Goal: Book appointment/travel/reservation

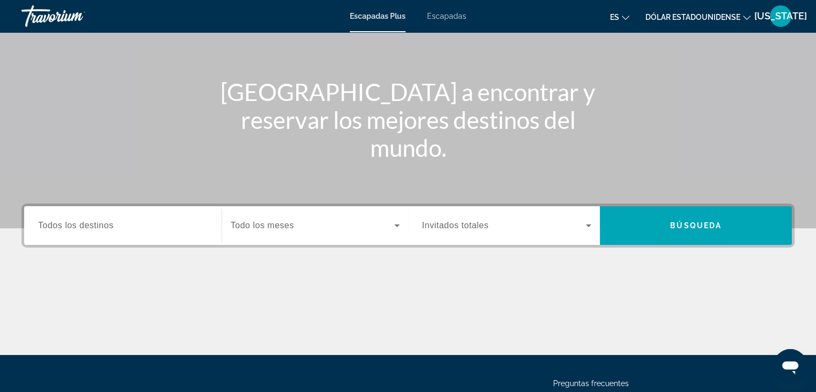
scroll to position [81, 0]
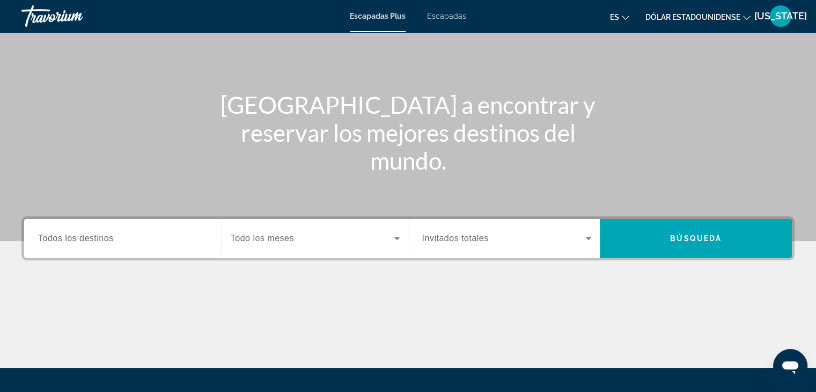
click at [113, 239] on span "Todos los destinos" at bounding box center [76, 237] width 76 height 9
click at [113, 239] on input "Destination Todos los destinos" at bounding box center [123, 238] width 170 height 13
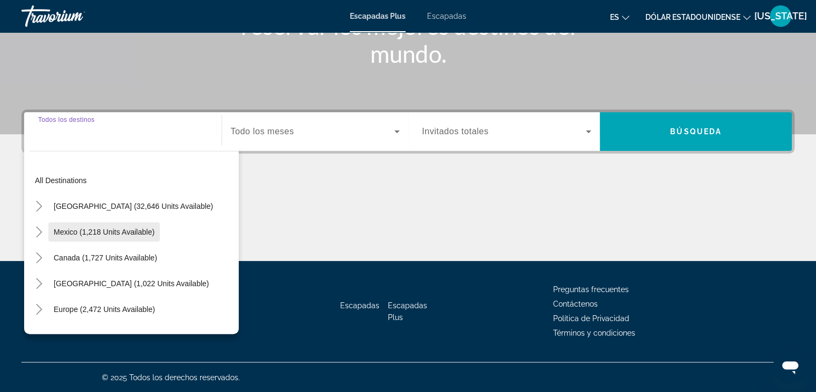
scroll to position [188, 0]
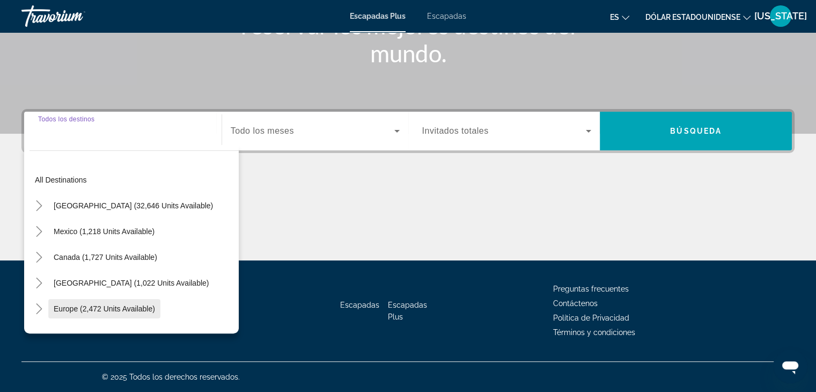
click at [140, 312] on span "Widget de búsqueda" at bounding box center [104, 309] width 112 height 26
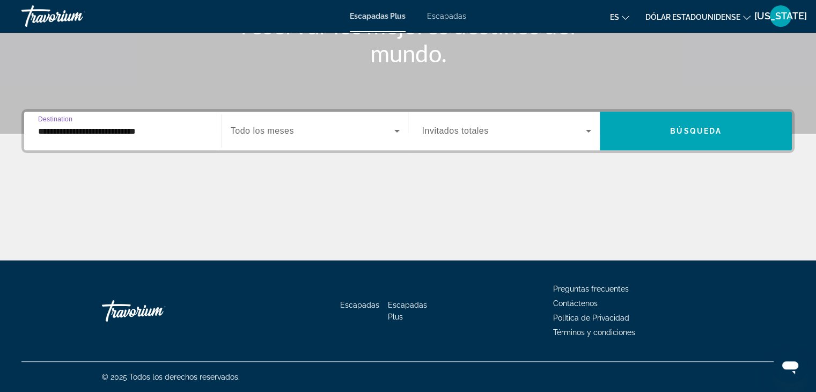
click at [160, 135] on input "**********" at bounding box center [123, 131] width 170 height 13
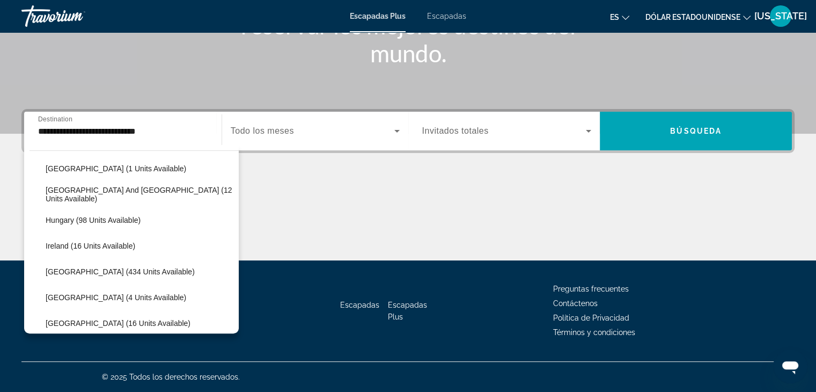
scroll to position [300, 0]
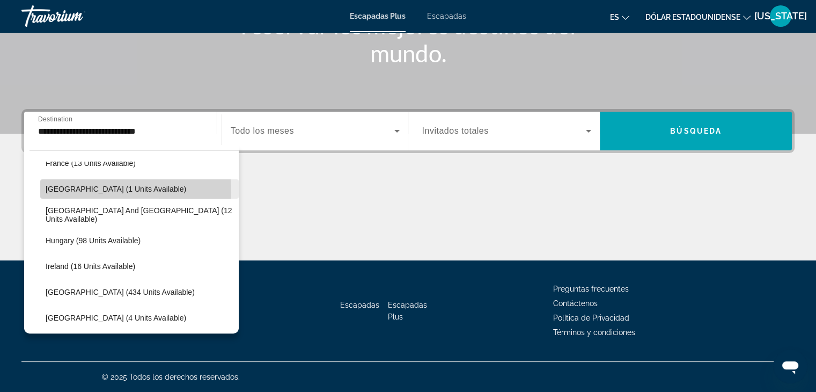
click at [60, 192] on span "[GEOGRAPHIC_DATA] (1 units available)" at bounding box center [116, 189] width 141 height 9
type input "**********"
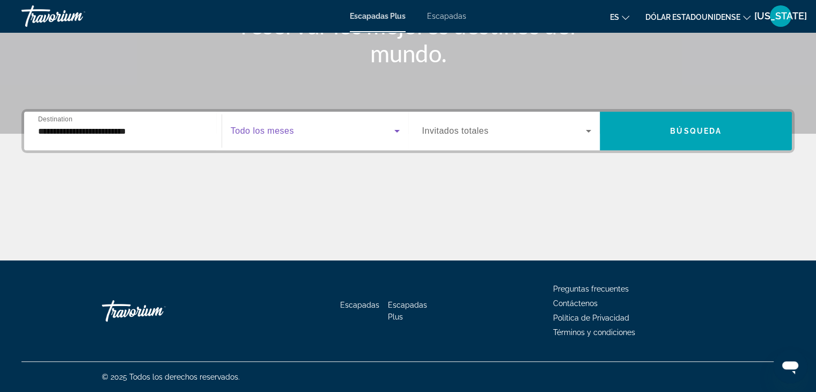
click at [398, 130] on icon "Widget de búsqueda" at bounding box center [396, 131] width 5 height 3
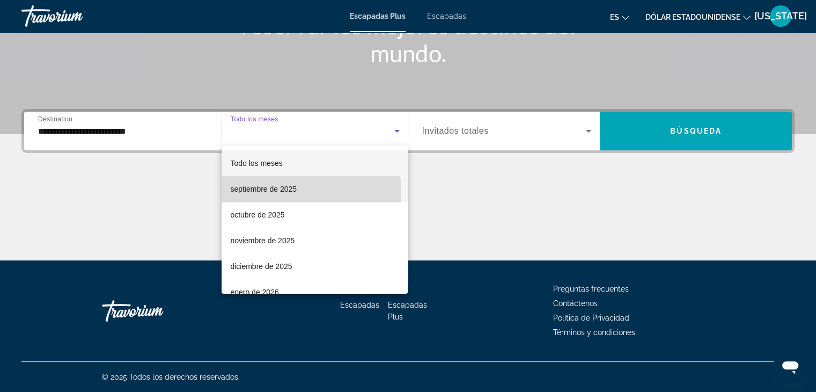
click at [303, 192] on mat-option "septiembre de 2025" at bounding box center [315, 189] width 186 height 26
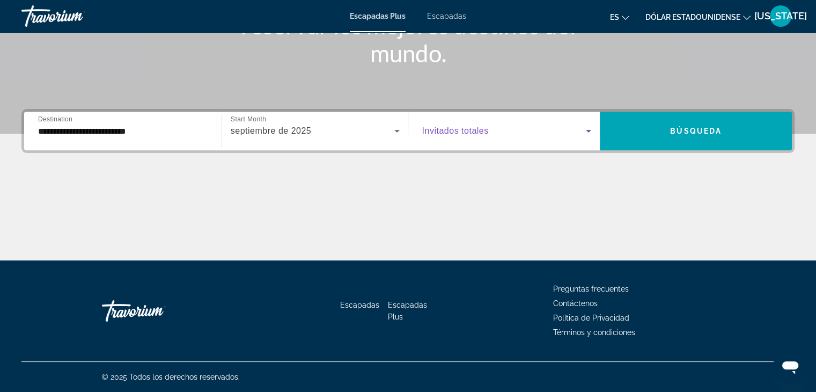
click at [591, 131] on icon "Widget de búsqueda" at bounding box center [588, 131] width 13 height 13
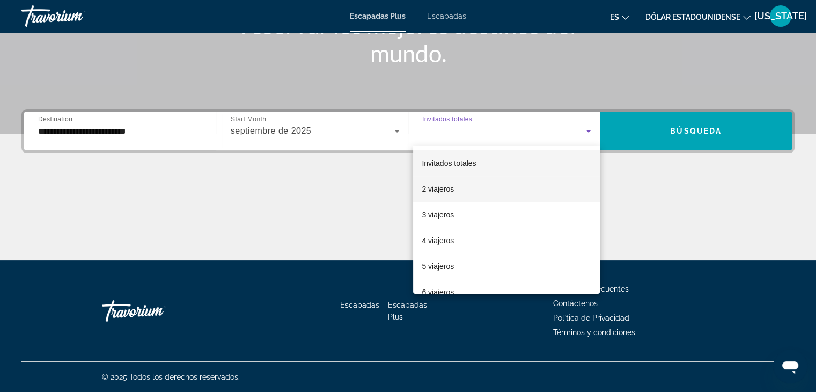
click at [442, 189] on font "2 viajeros" at bounding box center [438, 189] width 32 height 9
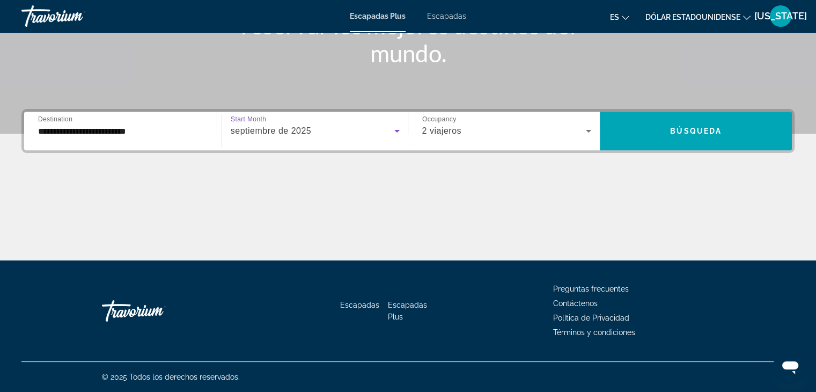
click at [338, 127] on div "septiembre de 2025" at bounding box center [313, 131] width 164 height 13
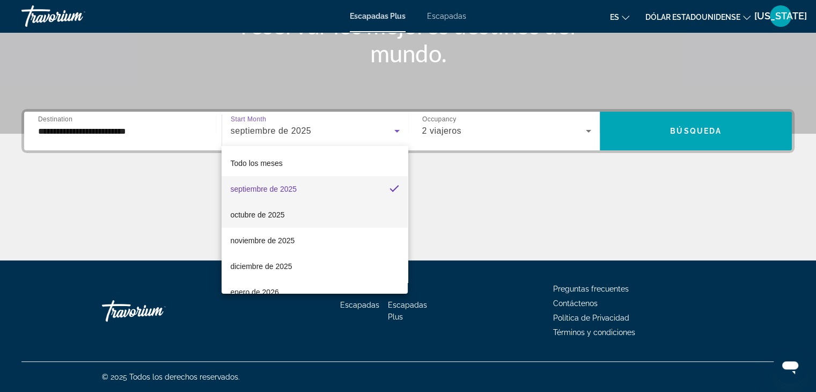
click at [277, 213] on font "octubre de 2025" at bounding box center [257, 214] width 54 height 9
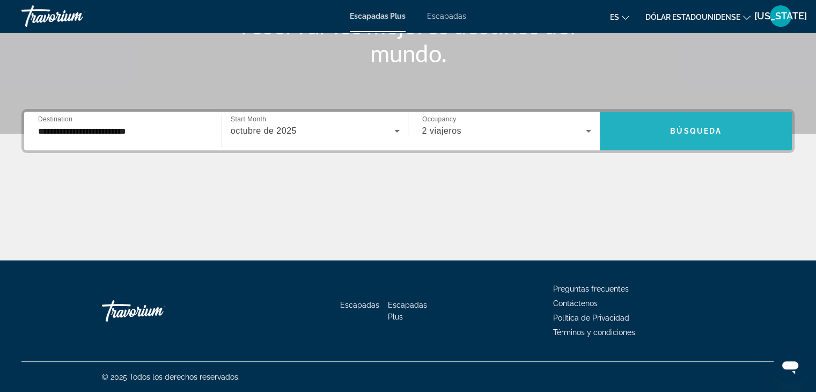
click at [687, 133] on span "Búsqueda" at bounding box center [696, 131] width 52 height 9
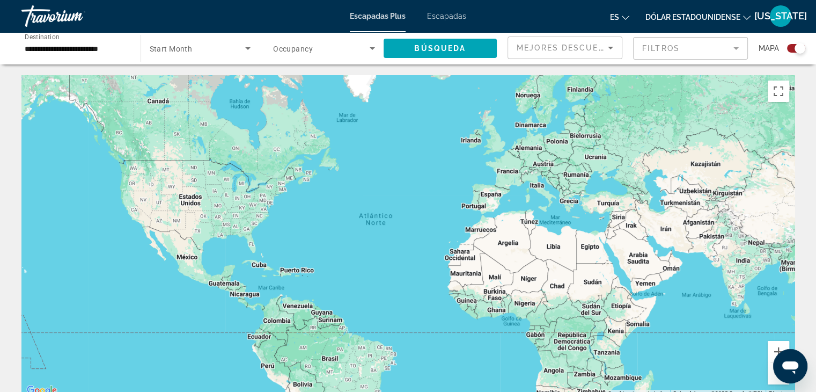
click at [532, 150] on div "Contenido principal" at bounding box center [407, 236] width 773 height 322
click at [529, 149] on div "Contenido principal" at bounding box center [407, 236] width 773 height 322
click at [528, 149] on div "Contenido principal" at bounding box center [407, 236] width 773 height 322
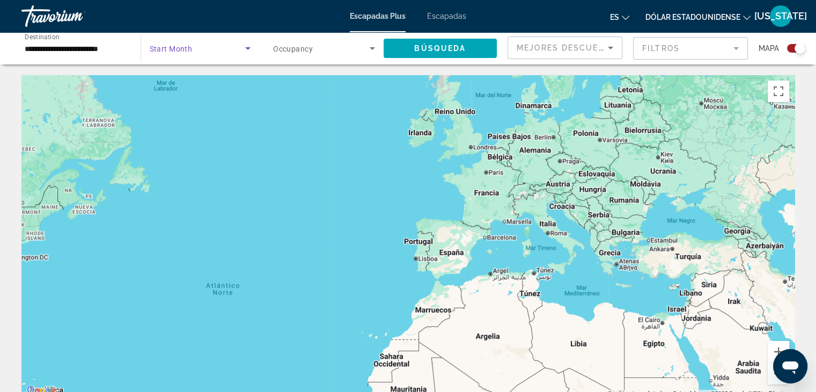
click at [246, 47] on icon "Search widget" at bounding box center [247, 48] width 5 height 3
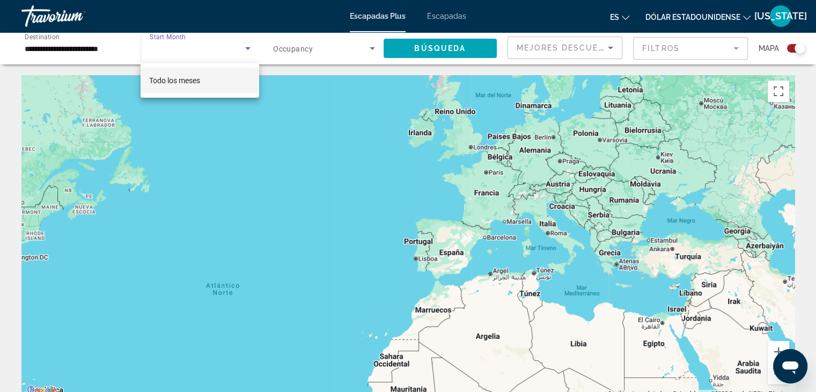
click at [246, 47] on div at bounding box center [408, 196] width 816 height 392
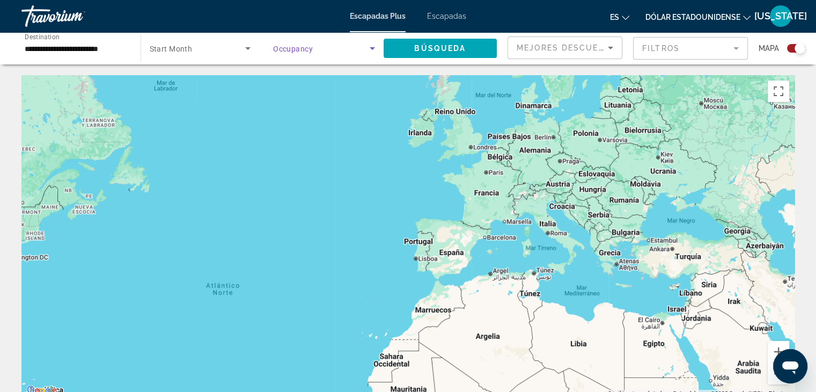
click at [370, 46] on icon "Search widget" at bounding box center [372, 48] width 13 height 13
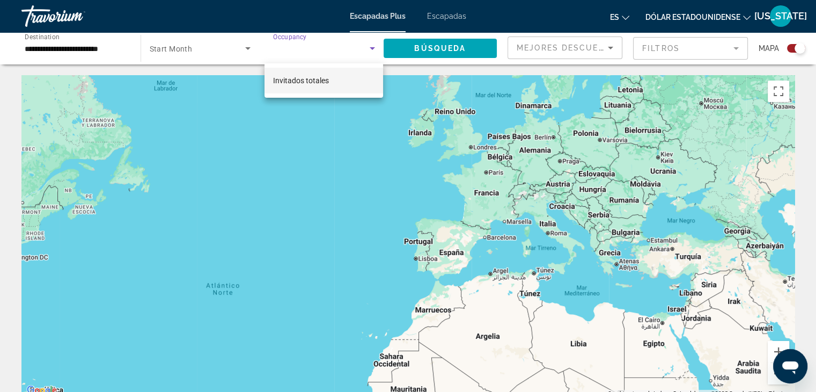
click at [370, 47] on div at bounding box center [408, 196] width 816 height 392
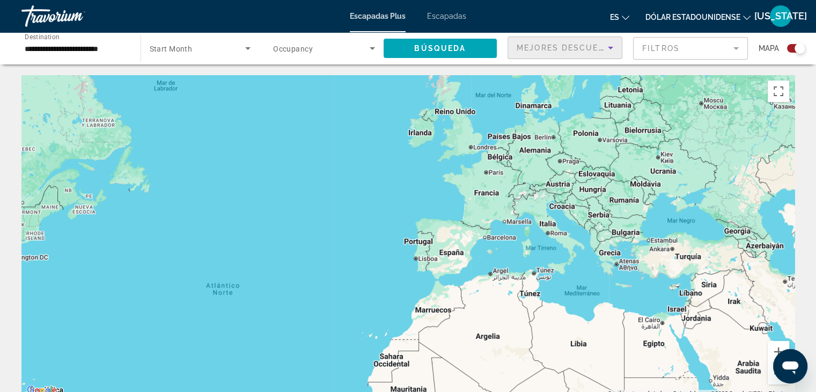
click at [610, 48] on icon "Sort by" at bounding box center [610, 48] width 5 height 3
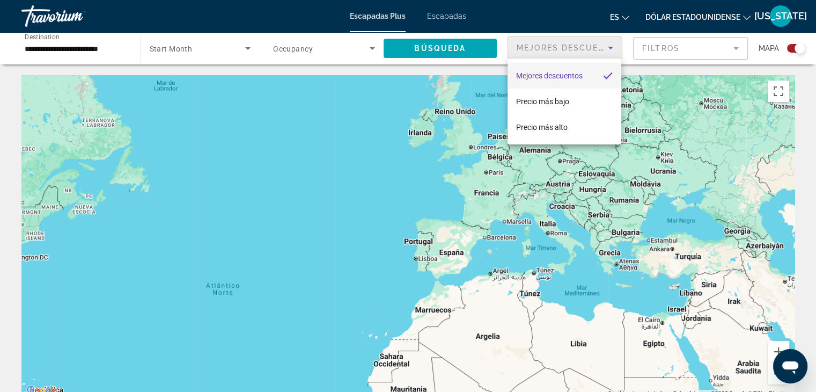
click at [610, 48] on div at bounding box center [408, 196] width 816 height 392
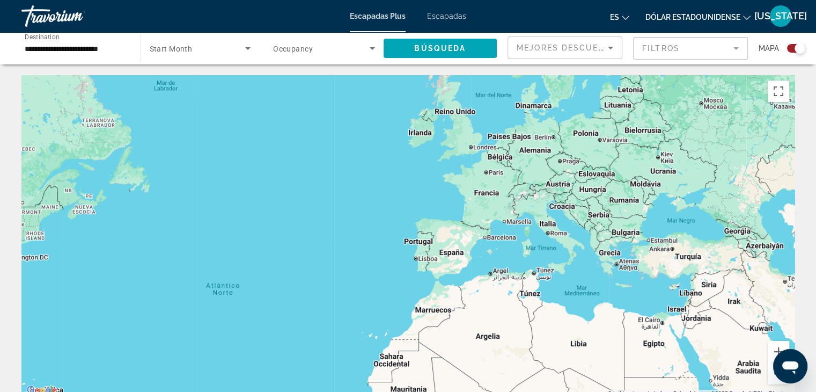
click at [734, 49] on mat-form-field "Filtros" at bounding box center [690, 48] width 115 height 23
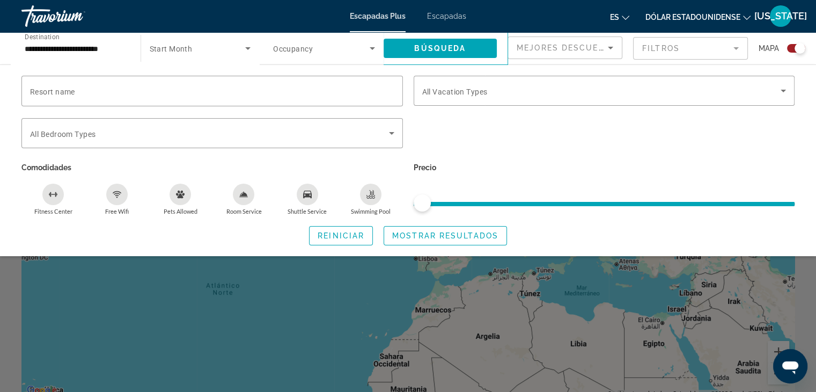
click at [367, 302] on div "Search widget" at bounding box center [408, 276] width 816 height 231
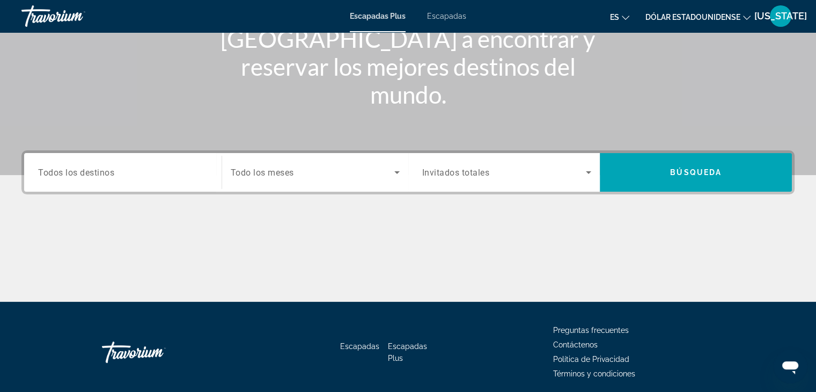
scroll to position [81, 0]
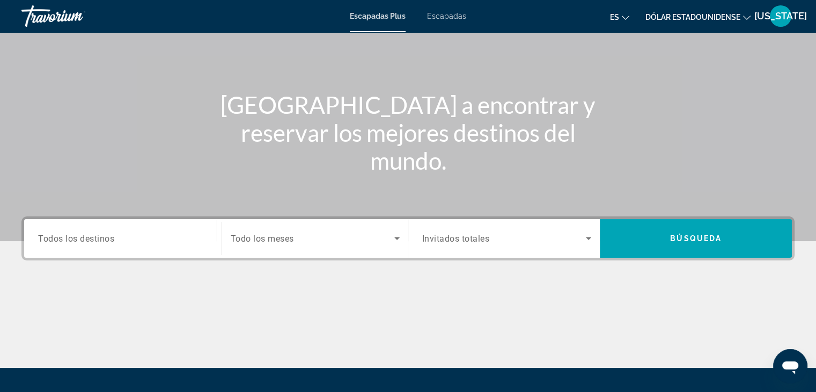
click at [440, 16] on font "Escapadas" at bounding box center [446, 16] width 39 height 9
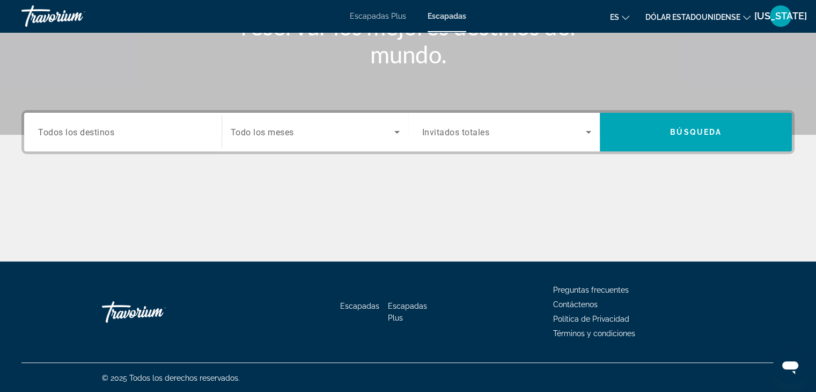
scroll to position [188, 0]
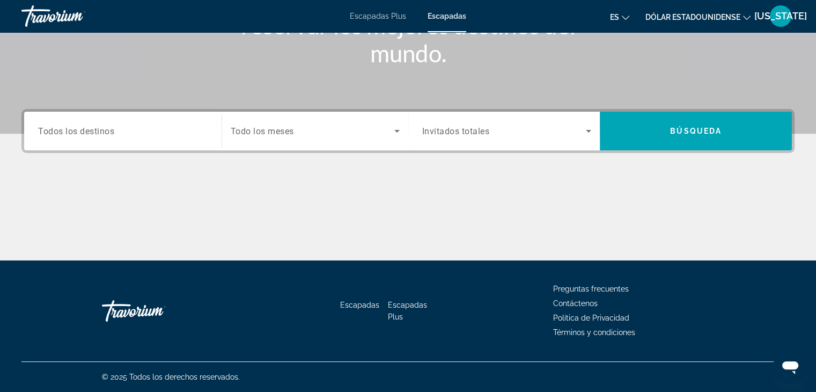
click at [140, 122] on div "Search widget" at bounding box center [123, 131] width 170 height 31
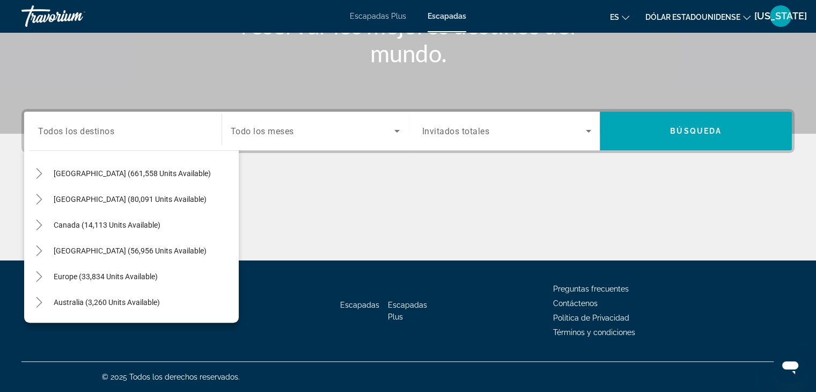
scroll to position [43, 0]
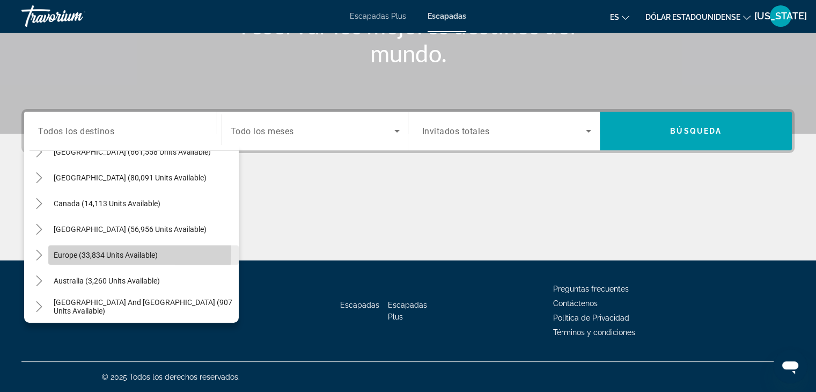
click at [67, 251] on span "Europe (33,834 units available)" at bounding box center [106, 255] width 104 height 9
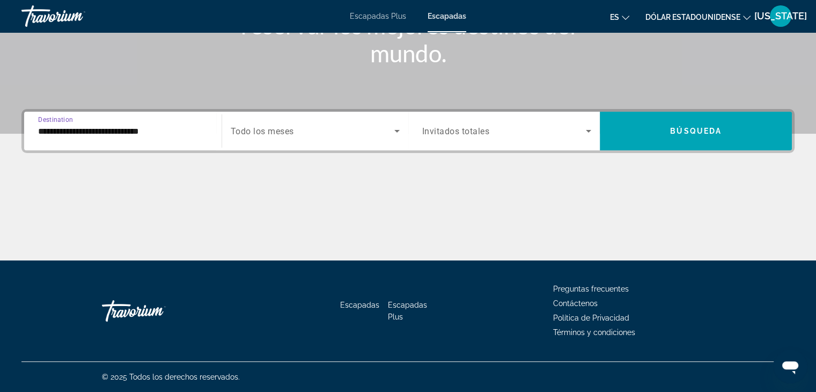
click at [191, 140] on div "**********" at bounding box center [123, 131] width 170 height 31
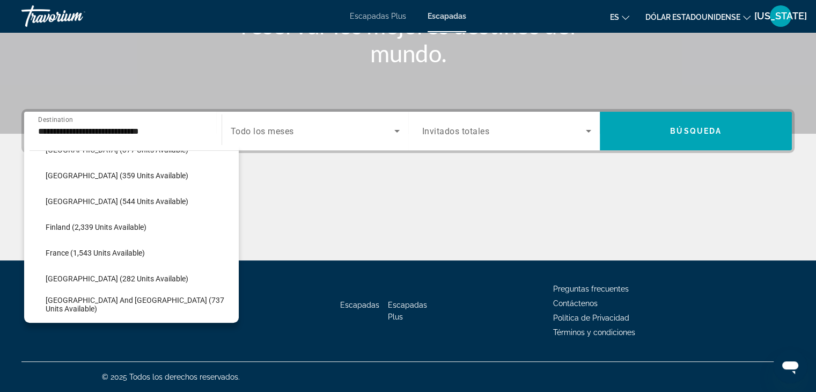
scroll to position [236, 0]
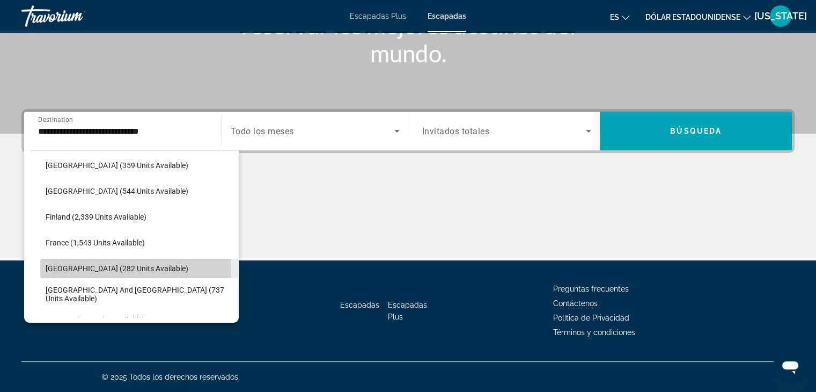
click at [115, 269] on span "[GEOGRAPHIC_DATA] (282 units available)" at bounding box center [117, 268] width 143 height 9
type input "**********"
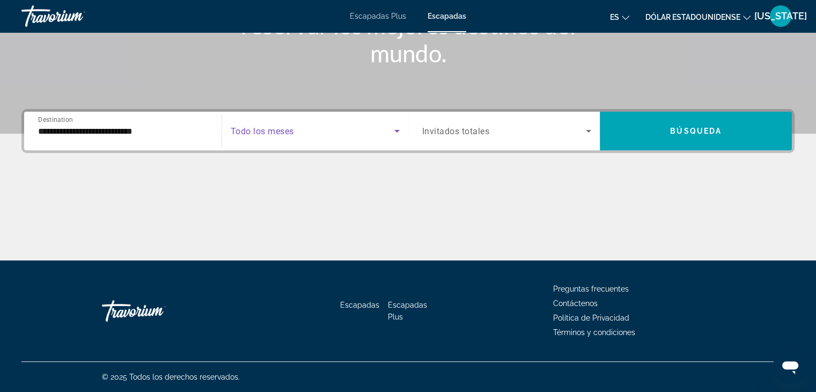
click at [397, 132] on icon "Search widget" at bounding box center [397, 131] width 13 height 13
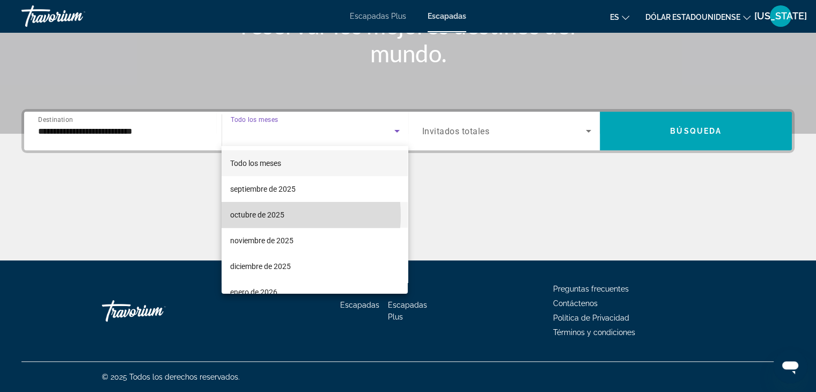
click at [273, 215] on font "octubre de 2025" at bounding box center [257, 214] width 54 height 9
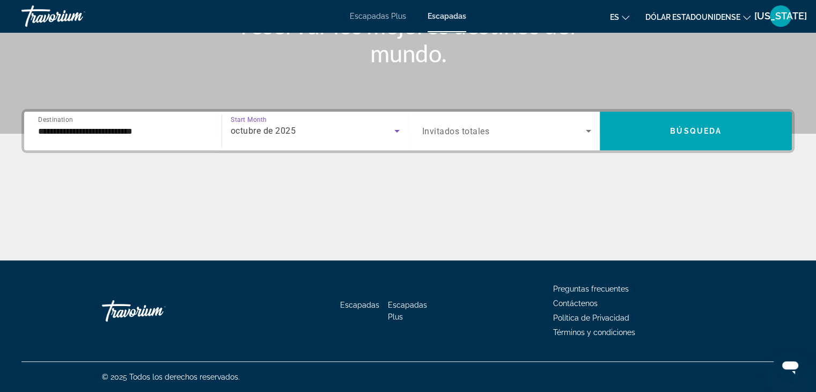
click at [589, 130] on icon "Search widget" at bounding box center [588, 131] width 5 height 3
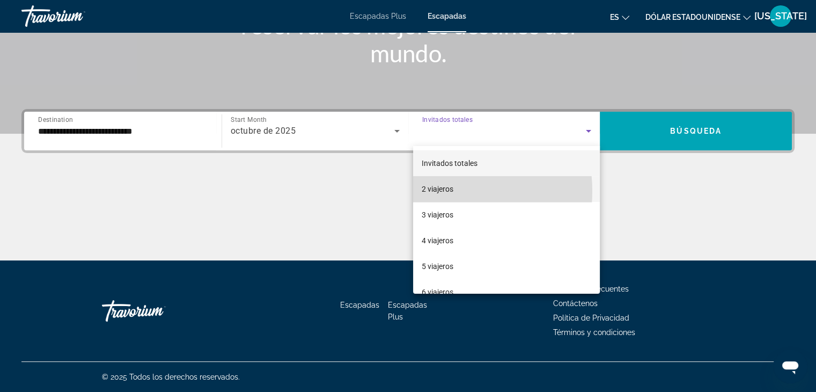
click at [436, 191] on font "2 viajeros" at bounding box center [438, 189] width 32 height 9
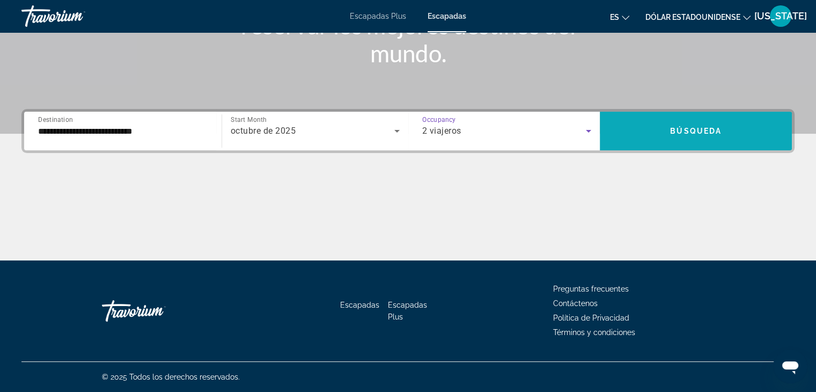
click at [710, 127] on span "Búsqueda" at bounding box center [696, 131] width 52 height 9
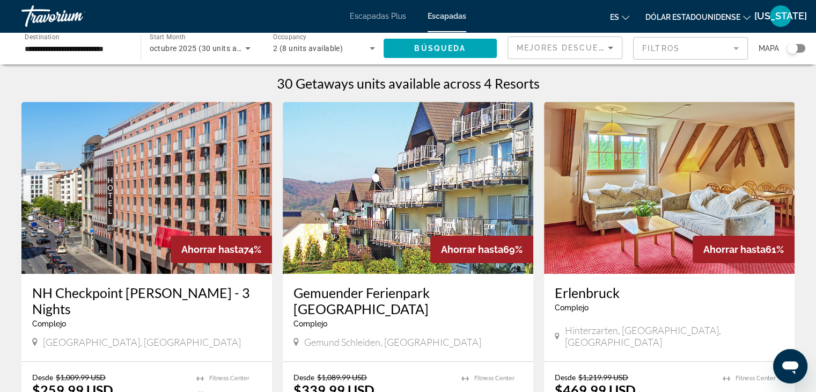
click at [122, 216] on img "Contenido principal" at bounding box center [146, 188] width 251 height 172
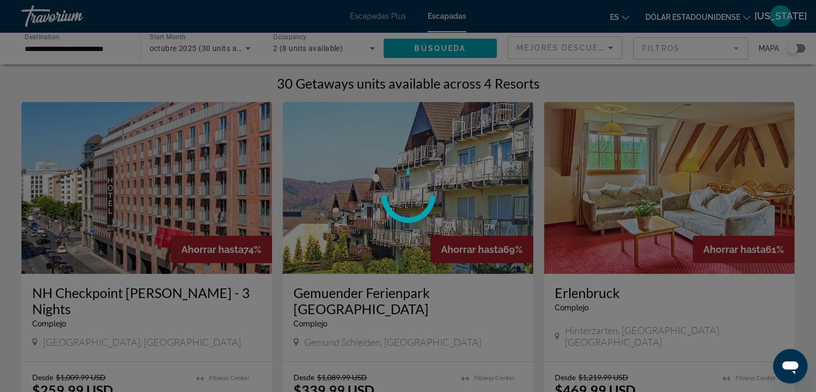
click at [122, 216] on div at bounding box center [408, 196] width 816 height 392
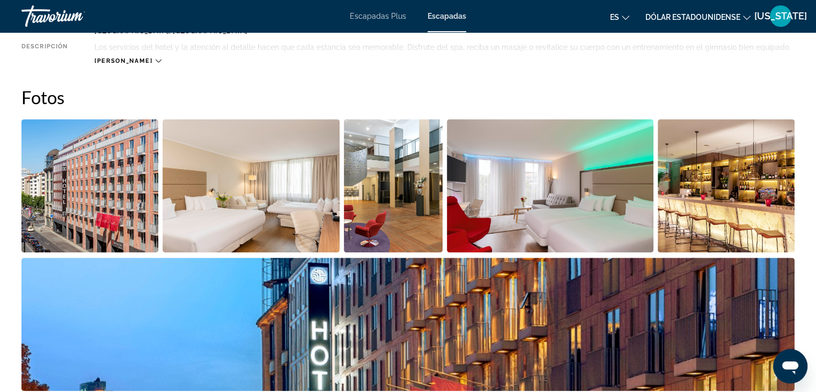
scroll to position [499, 0]
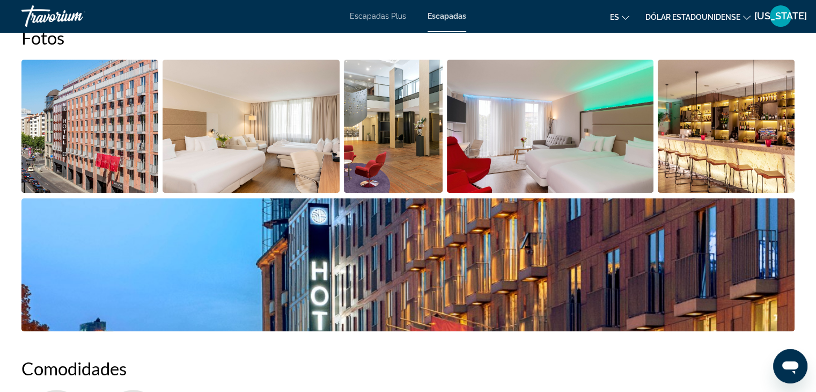
click at [217, 136] on img "Open full-screen image slider" at bounding box center [251, 126] width 177 height 133
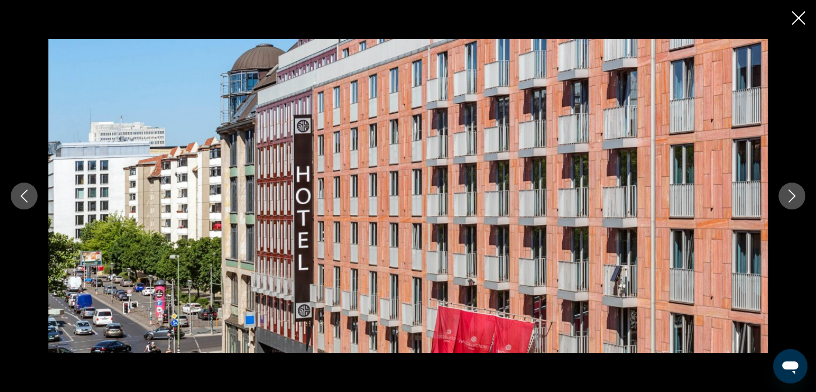
click at [791, 190] on icon "Next image" at bounding box center [792, 195] width 13 height 13
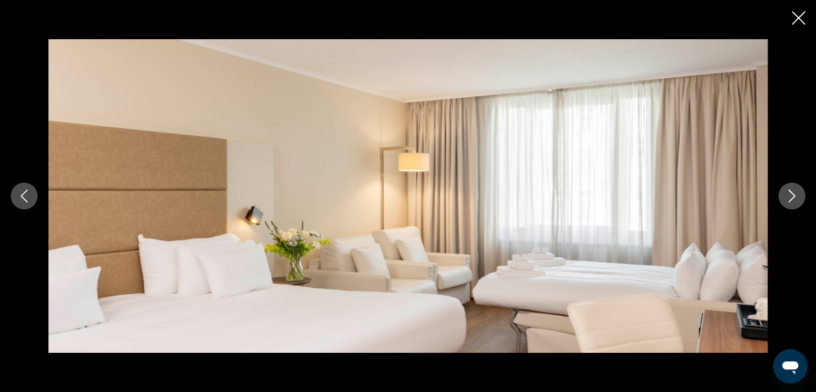
click at [791, 190] on icon "Next image" at bounding box center [792, 195] width 13 height 13
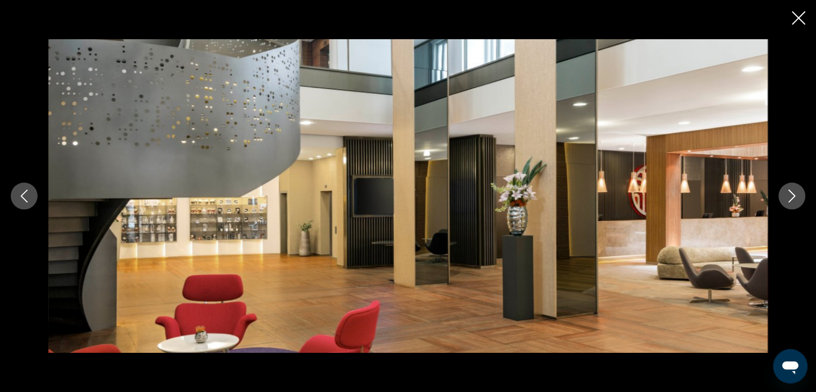
click at [791, 190] on icon "Next image" at bounding box center [792, 195] width 13 height 13
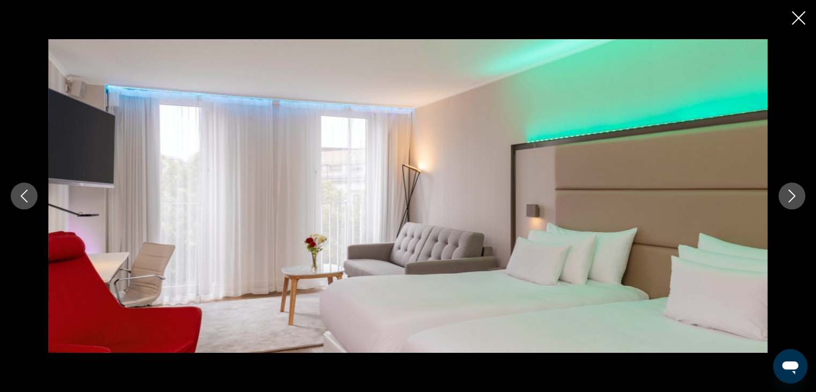
click at [791, 190] on icon "Next image" at bounding box center [792, 195] width 13 height 13
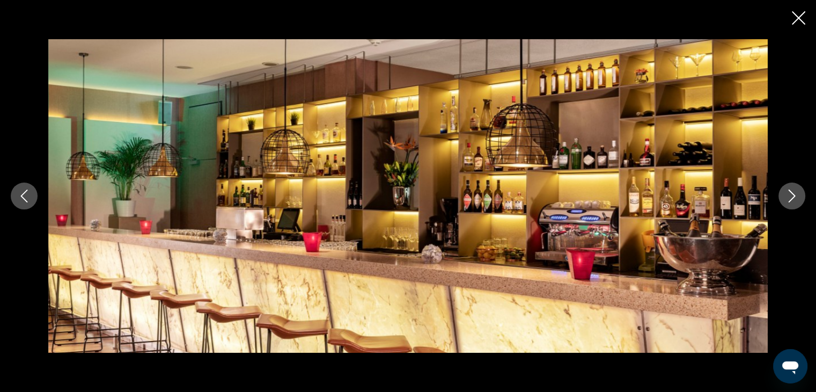
click at [791, 190] on icon "Next image" at bounding box center [792, 195] width 13 height 13
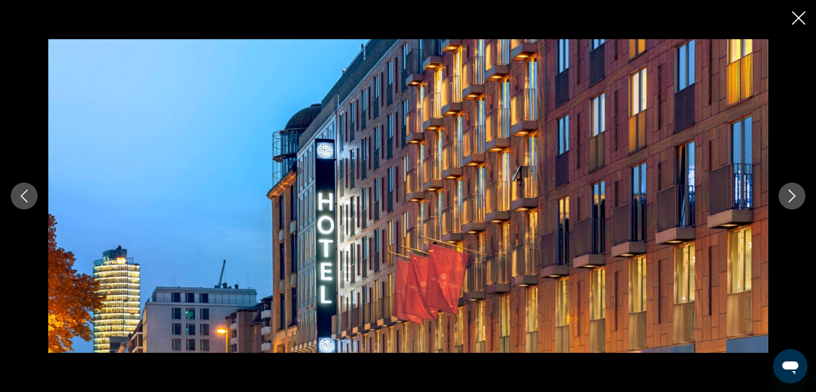
click at [791, 190] on icon "Next image" at bounding box center [792, 195] width 13 height 13
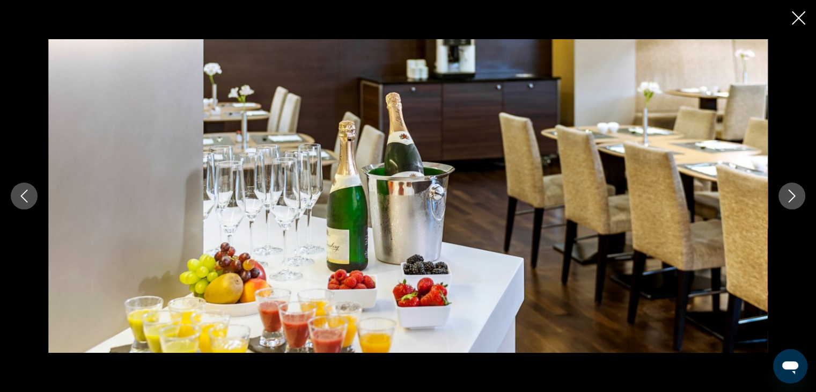
click at [791, 190] on icon "Next image" at bounding box center [792, 195] width 13 height 13
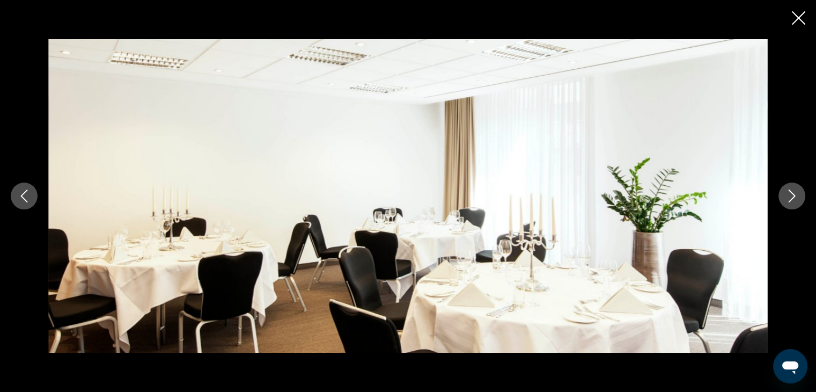
click at [791, 190] on icon "Next image" at bounding box center [792, 195] width 13 height 13
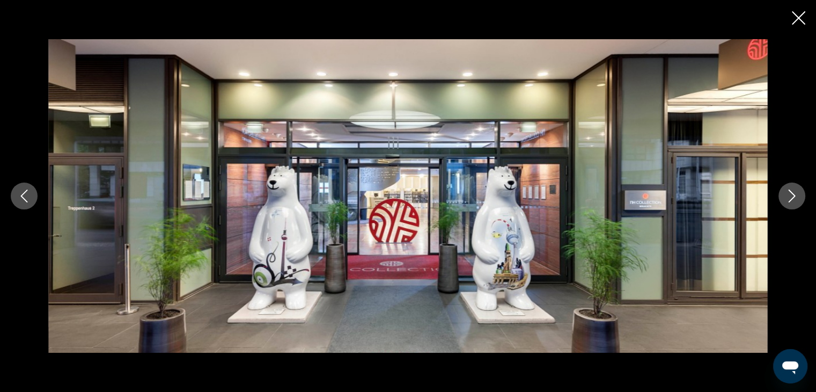
click at [791, 190] on icon "Next image" at bounding box center [792, 195] width 13 height 13
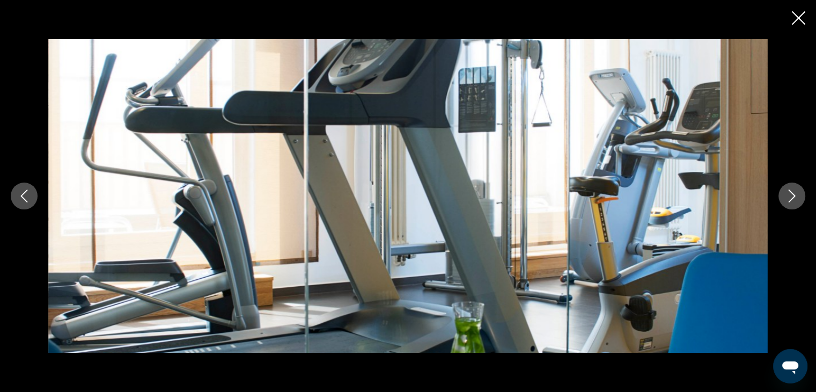
click at [791, 190] on icon "Next image" at bounding box center [792, 195] width 13 height 13
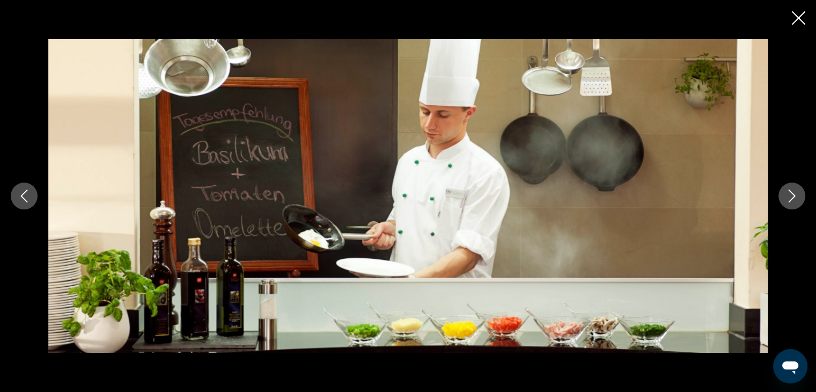
click at [791, 190] on icon "Next image" at bounding box center [792, 195] width 13 height 13
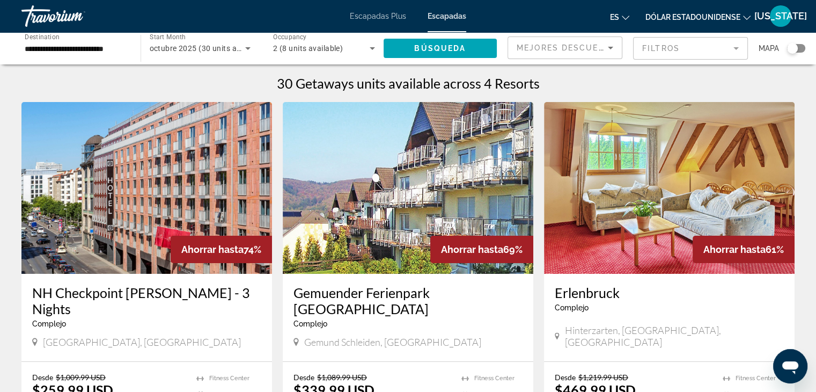
click at [187, 184] on img "Contenido principal" at bounding box center [146, 188] width 251 height 172
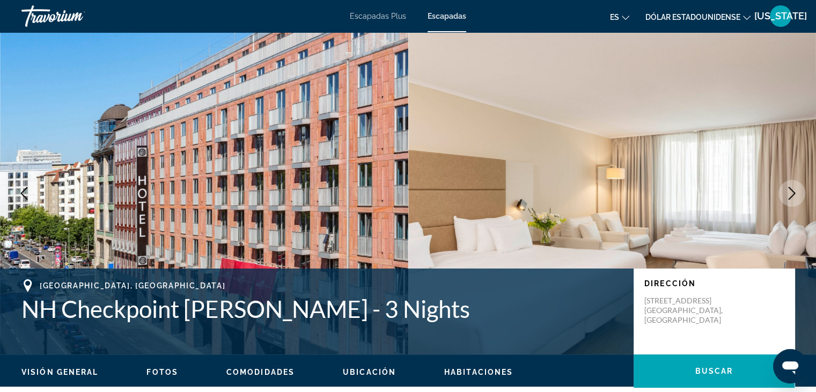
click at [789, 189] on icon "Next image" at bounding box center [792, 193] width 13 height 13
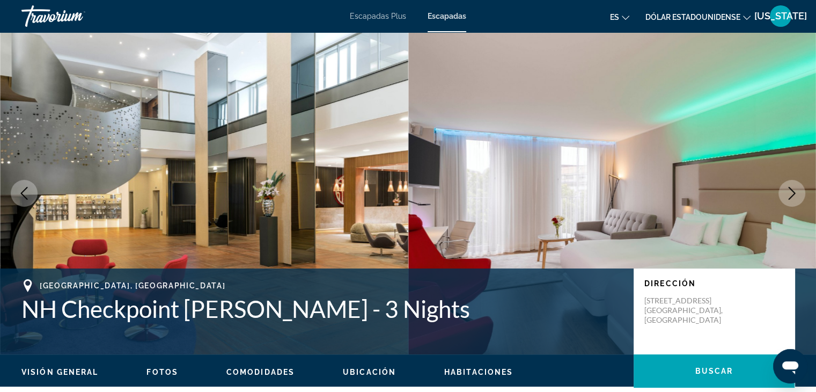
click at [789, 189] on icon "Next image" at bounding box center [792, 193] width 13 height 13
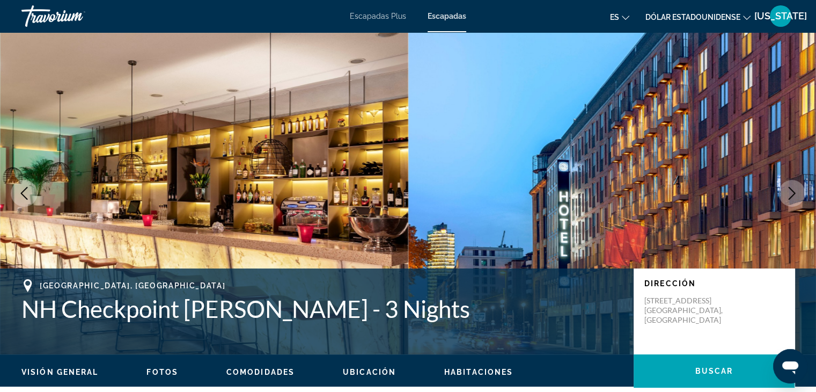
click at [789, 189] on icon "Next image" at bounding box center [792, 193] width 13 height 13
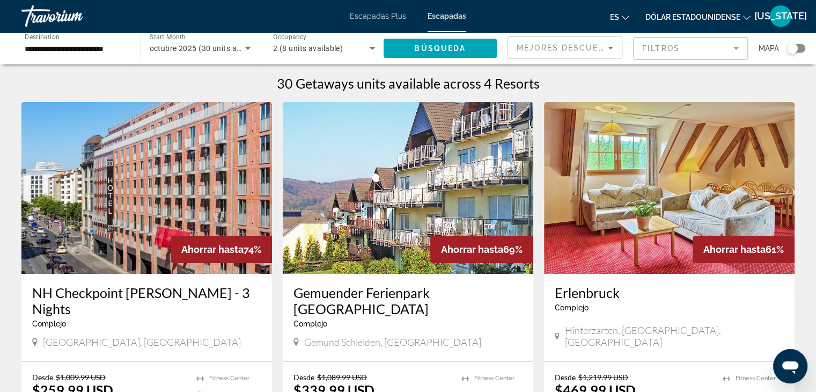
click at [642, 174] on img "Contenido principal" at bounding box center [669, 188] width 251 height 172
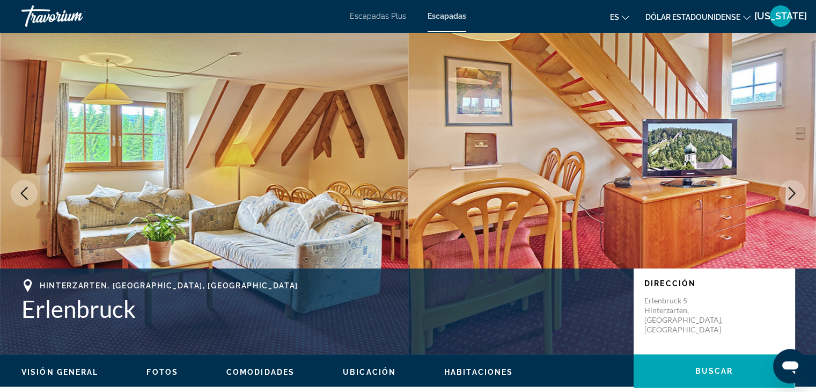
click at [791, 191] on icon "Next image" at bounding box center [792, 193] width 13 height 13
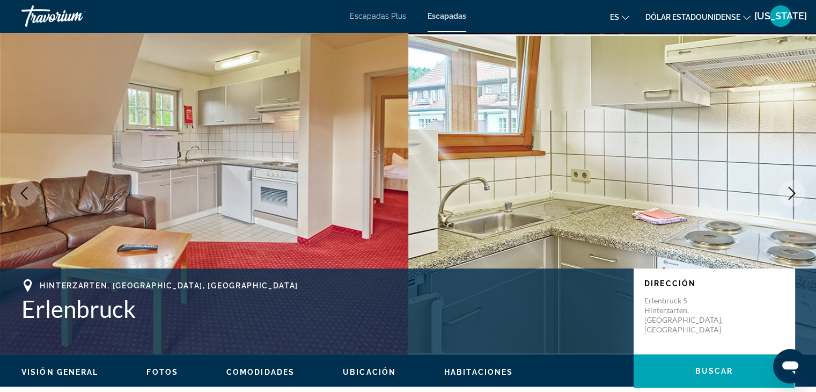
click at [791, 191] on icon "Next image" at bounding box center [792, 193] width 13 height 13
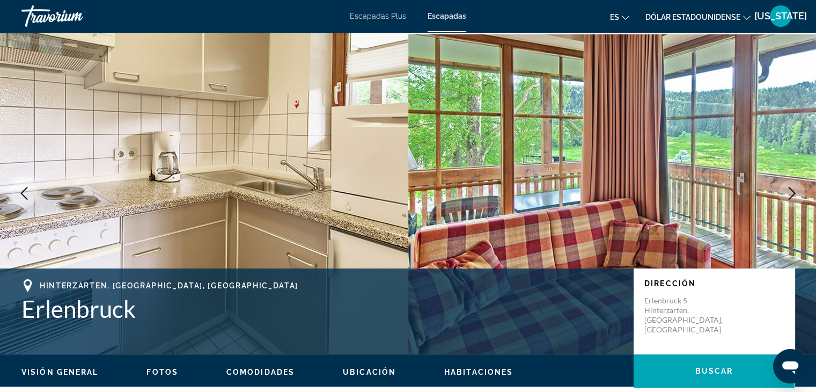
click at [790, 190] on icon "Next image" at bounding box center [792, 193] width 13 height 13
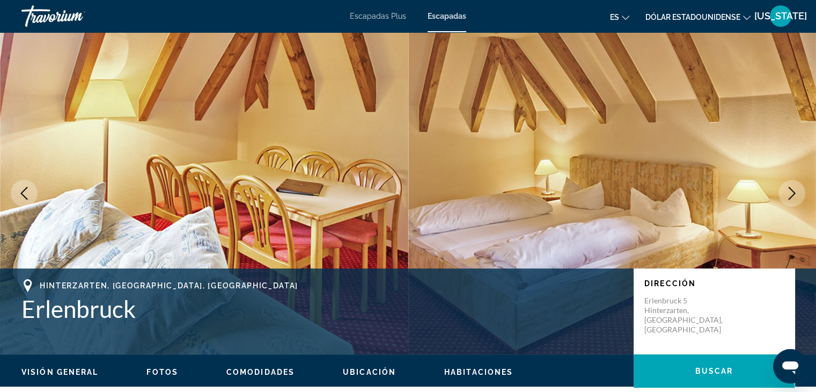
click at [788, 189] on icon "Next image" at bounding box center [792, 193] width 13 height 13
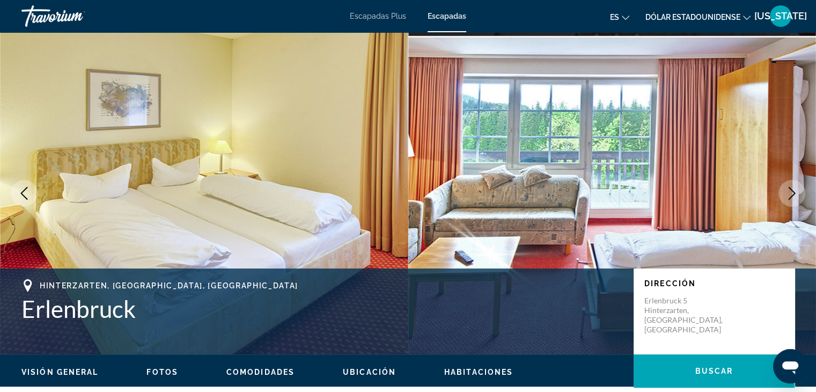
click at [788, 189] on icon "Next image" at bounding box center [792, 193] width 13 height 13
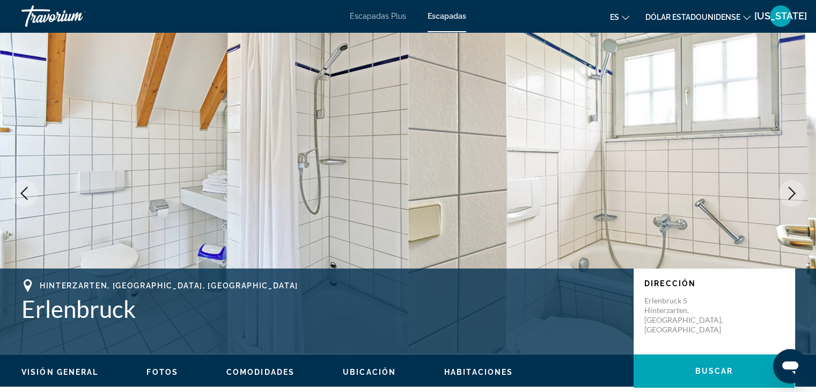
click at [788, 189] on icon "Next image" at bounding box center [792, 193] width 13 height 13
